Goal: Use online tool/utility

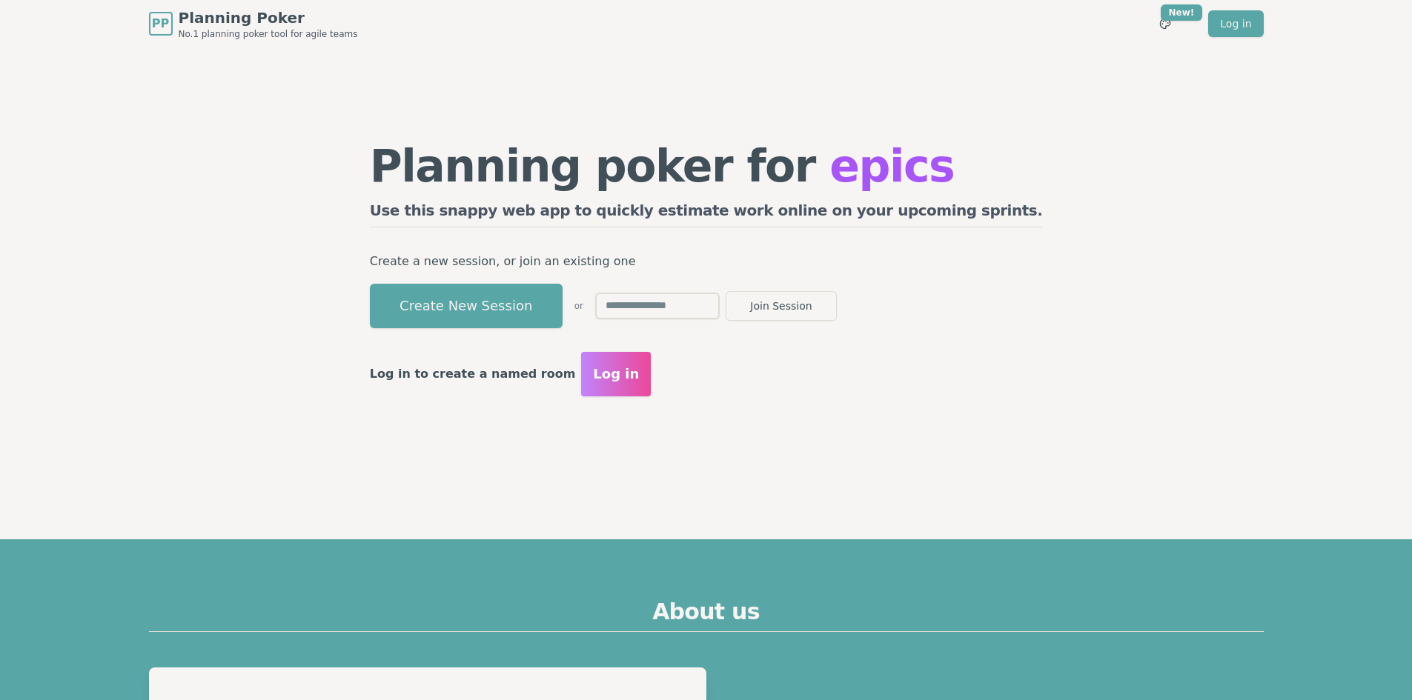
click at [527, 325] on button "Create New Session" at bounding box center [466, 306] width 193 height 44
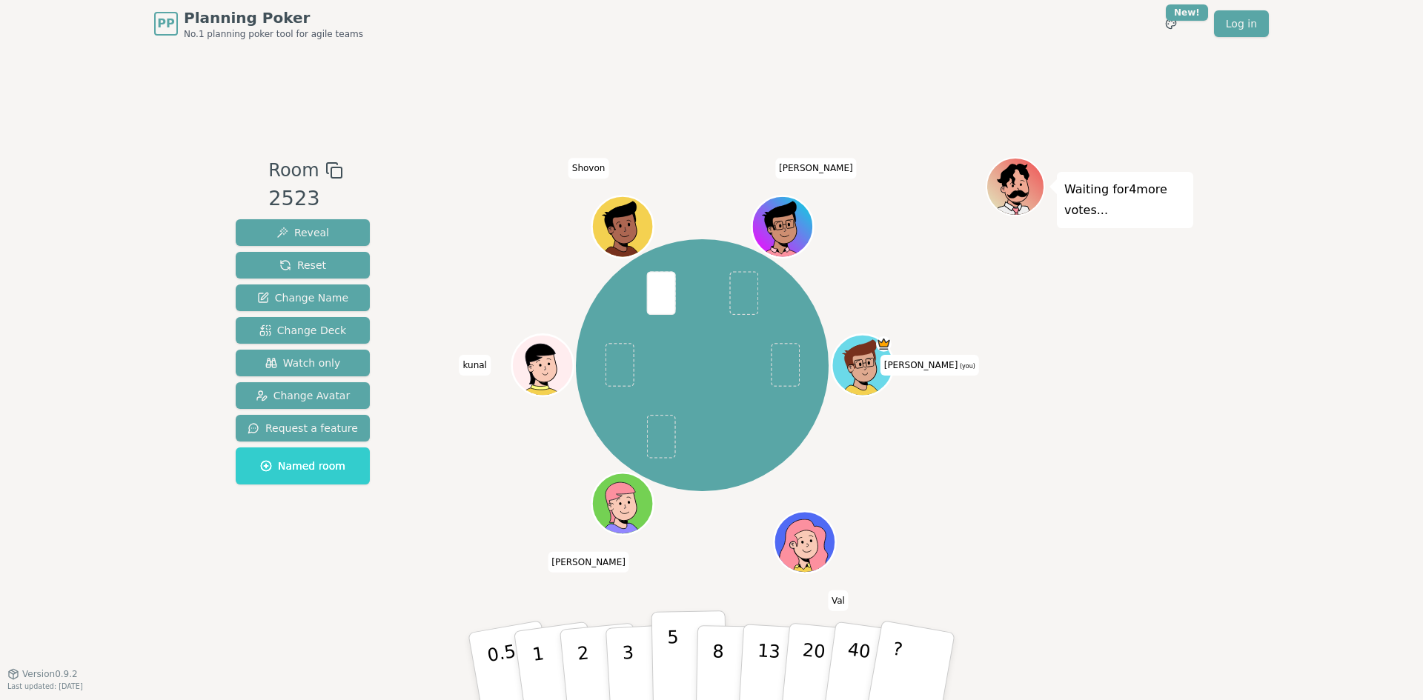
click at [668, 651] on p "5" at bounding box center [673, 667] width 13 height 80
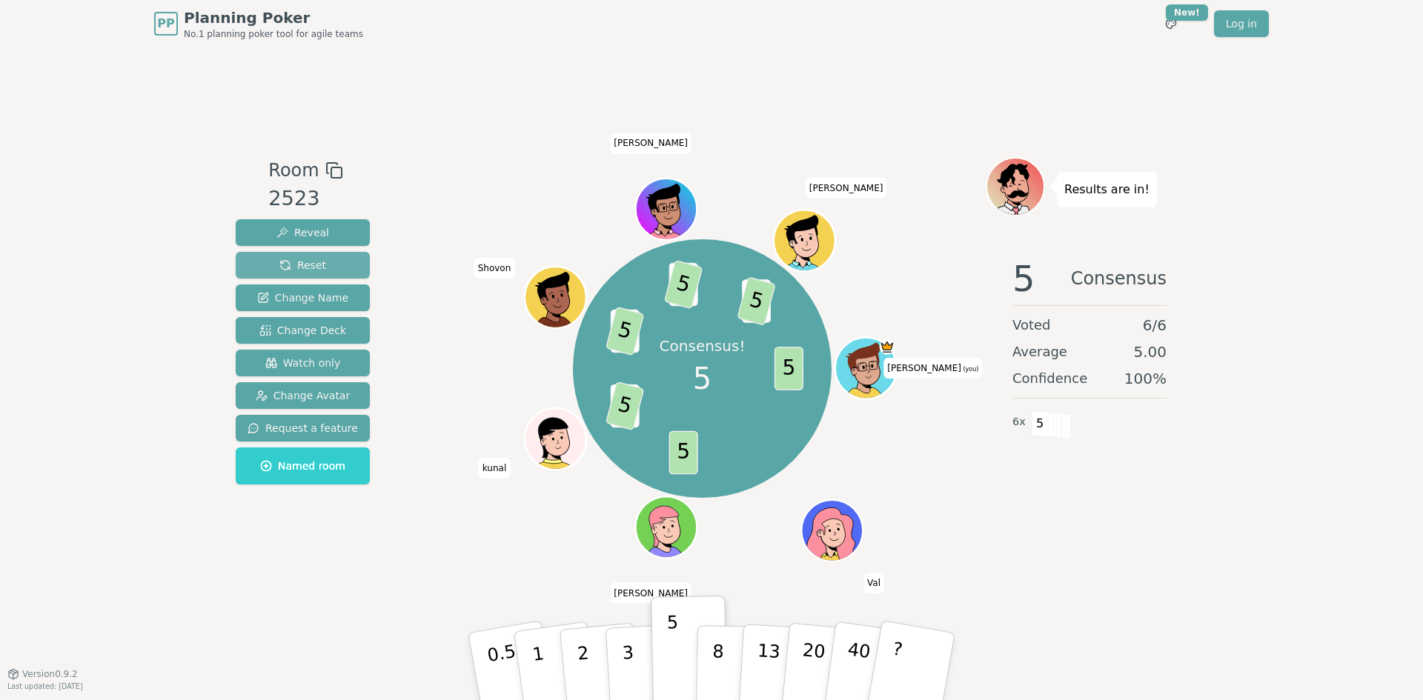
click at [281, 277] on button "Reset" at bounding box center [303, 265] width 134 height 27
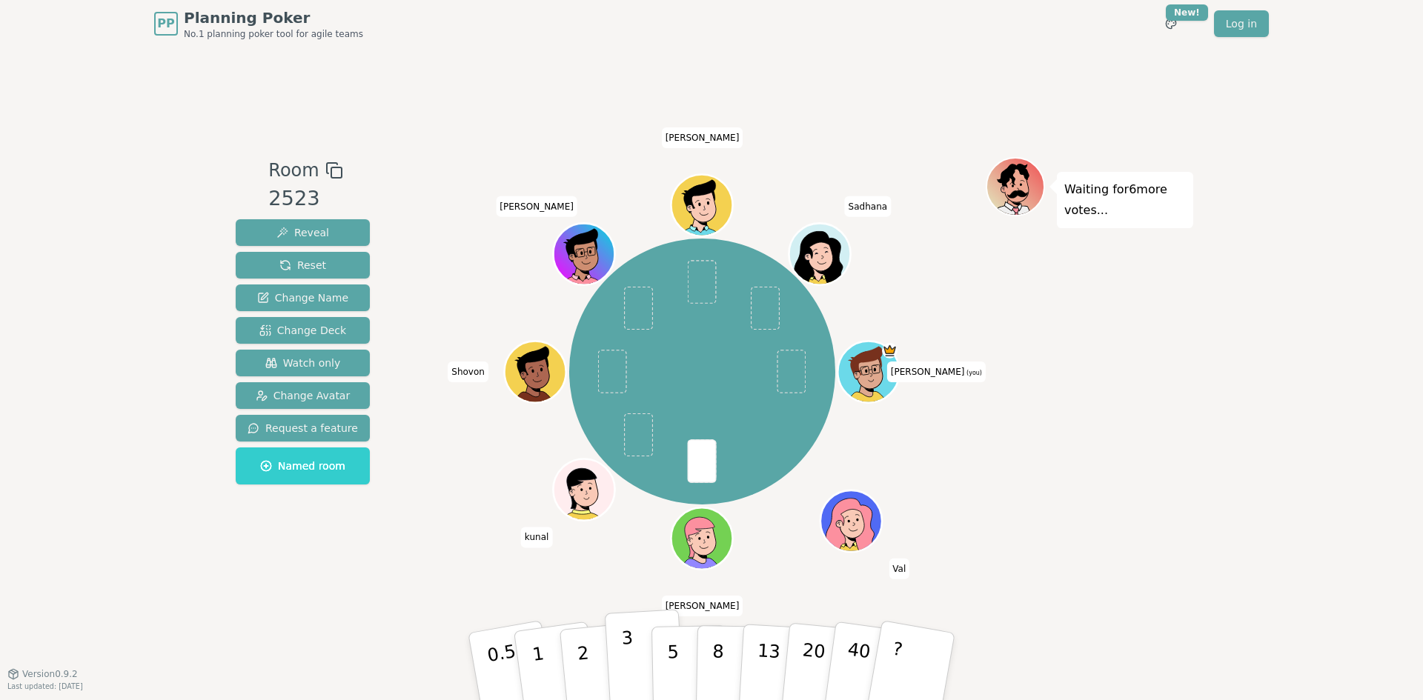
click at [636, 664] on button "3" at bounding box center [645, 667] width 81 height 116
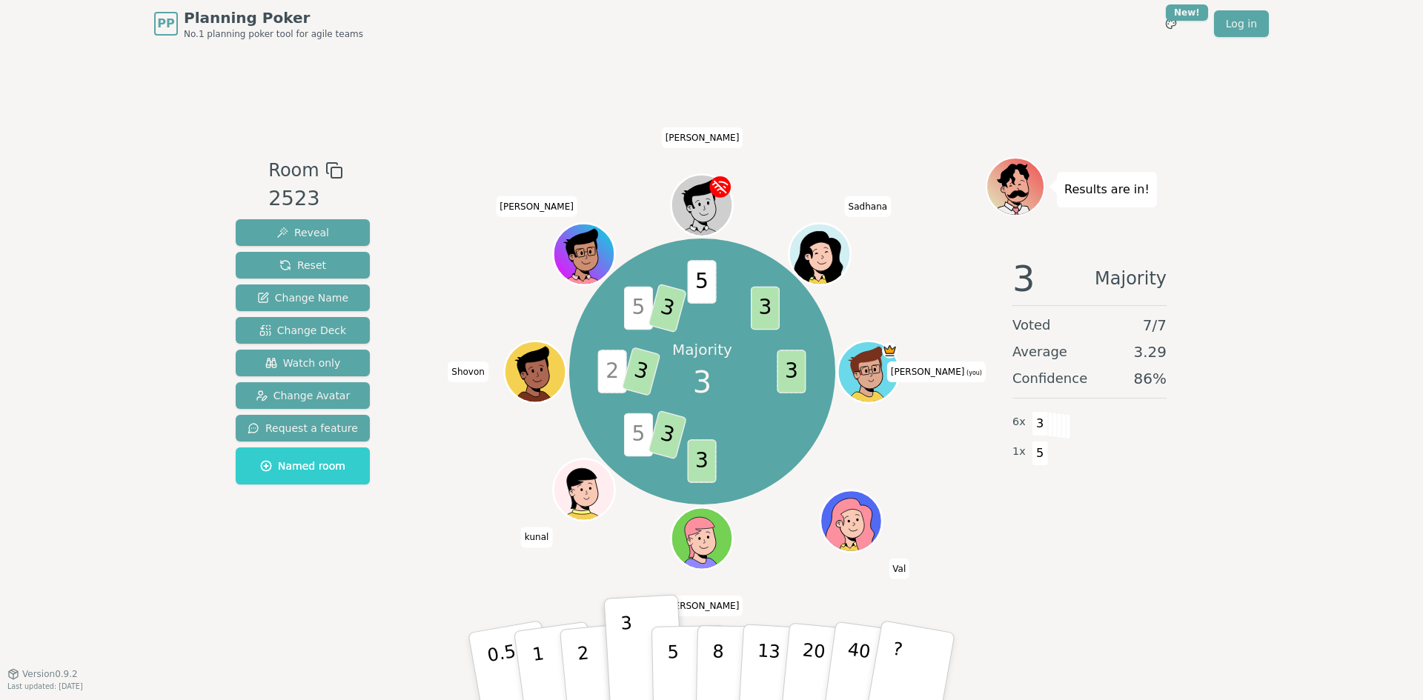
click at [707, 130] on span "[PERSON_NAME]" at bounding box center [703, 137] width 82 height 21
click at [705, 144] on span "[PERSON_NAME]" at bounding box center [703, 137] width 82 height 21
click at [703, 138] on span "[PERSON_NAME]" at bounding box center [703, 137] width 82 height 21
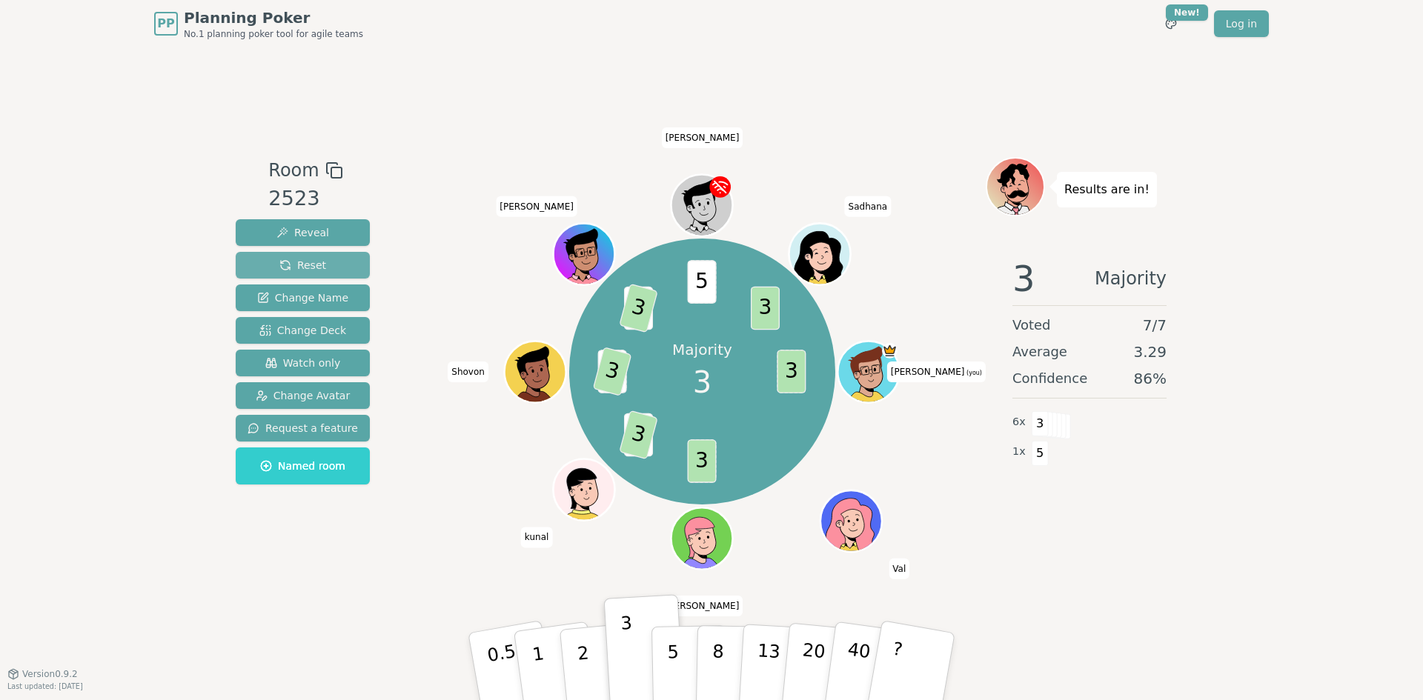
click at [313, 268] on span "Reset" at bounding box center [302, 265] width 47 height 15
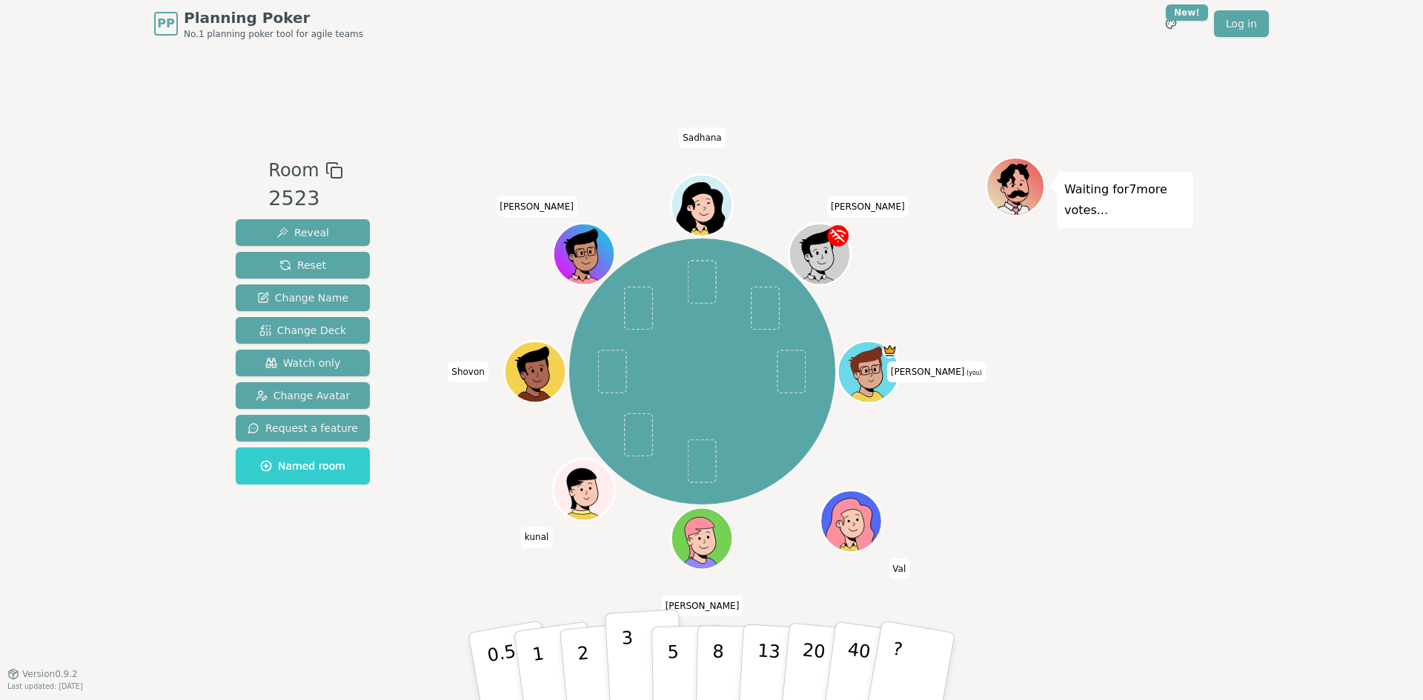
click at [623, 649] on p "3" at bounding box center [629, 668] width 16 height 81
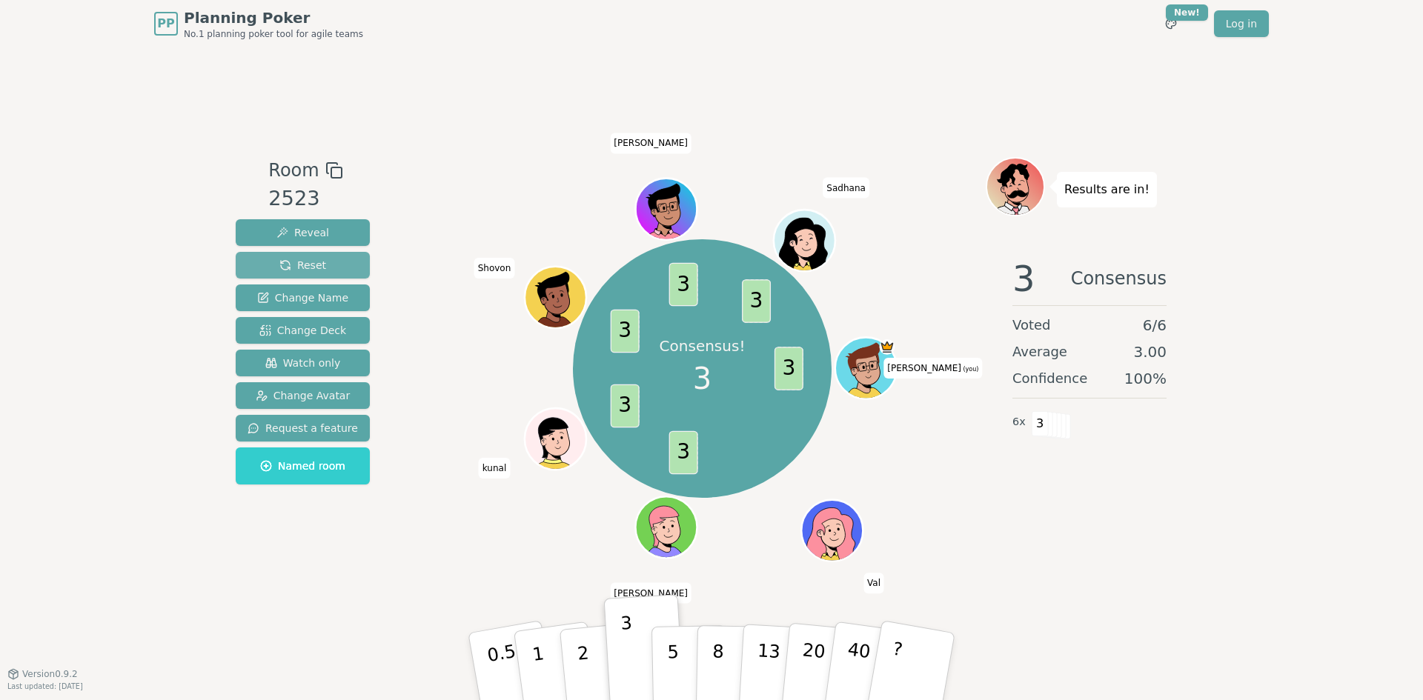
click at [342, 261] on button "Reset" at bounding box center [303, 265] width 134 height 27
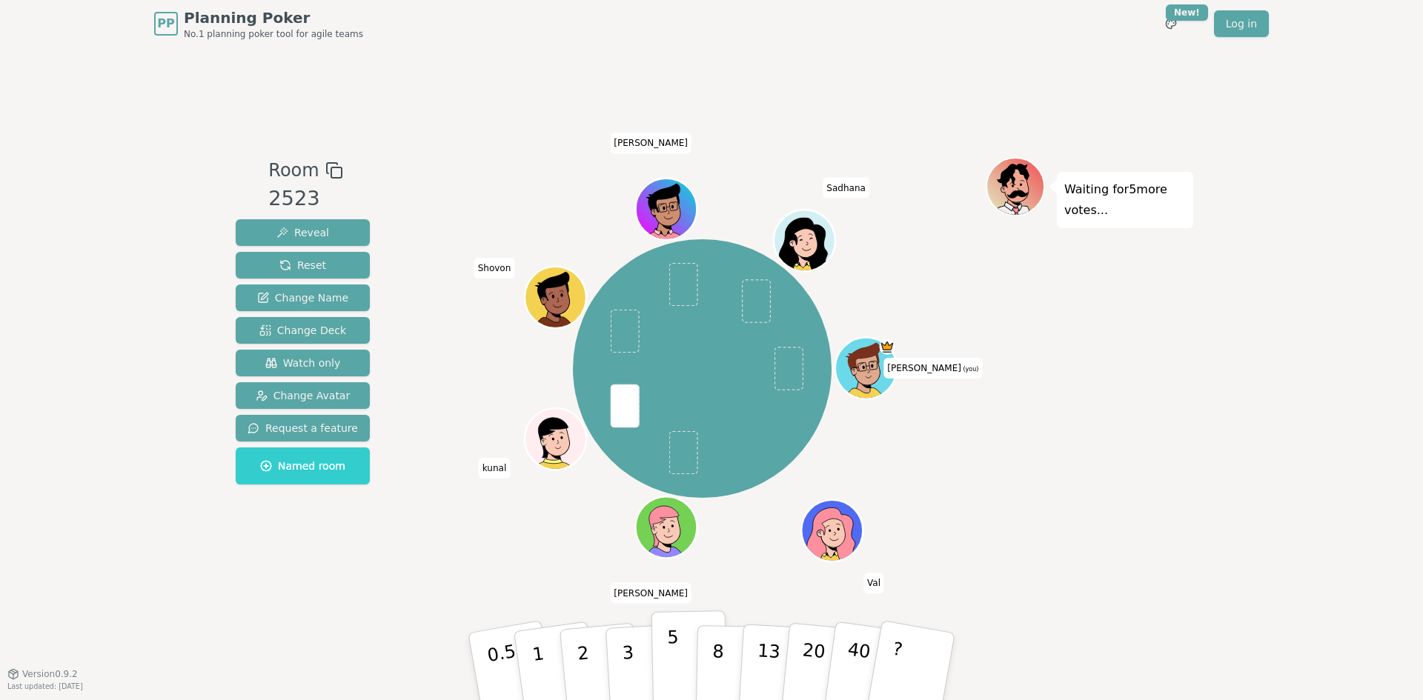
click at [676, 651] on p "5" at bounding box center [673, 667] width 13 height 80
click at [621, 648] on button "3" at bounding box center [645, 667] width 81 height 116
